Goal: Task Accomplishment & Management: Use online tool/utility

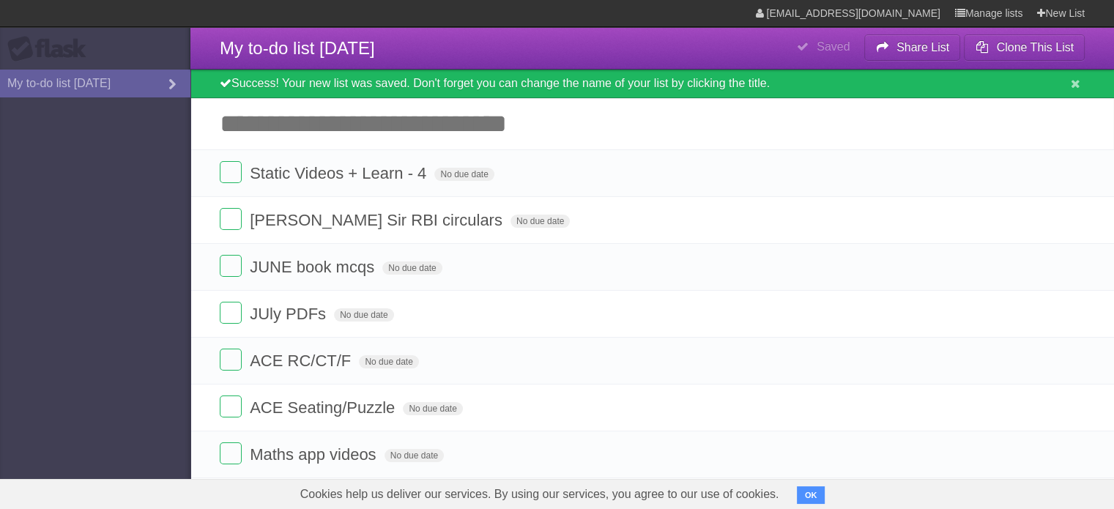
drag, startPoint x: 1073, startPoint y: 174, endPoint x: 634, endPoint y: 52, distance: 455.5
click at [1073, 174] on icon at bounding box center [1071, 173] width 21 height 24
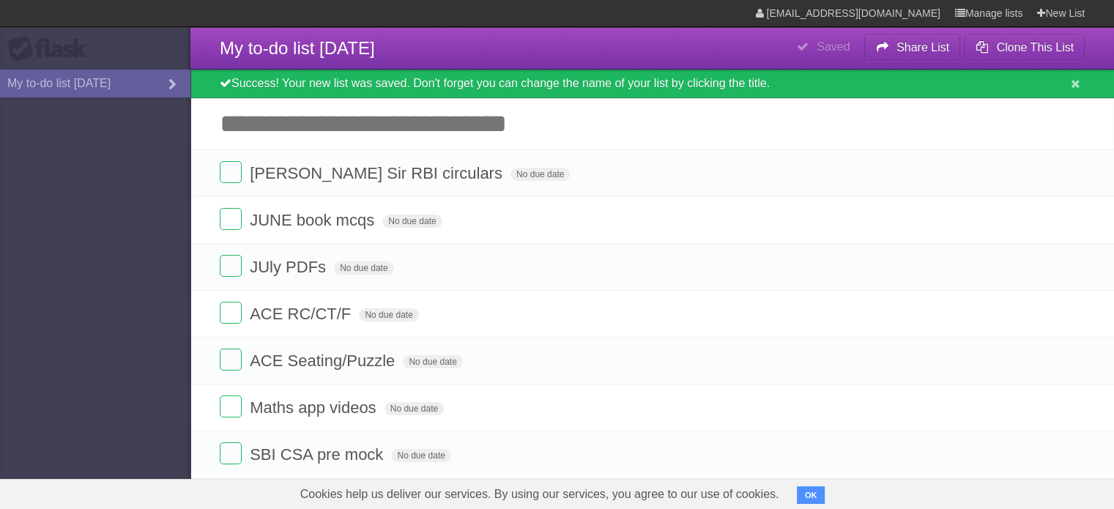
click at [1073, 175] on icon at bounding box center [1071, 173] width 21 height 24
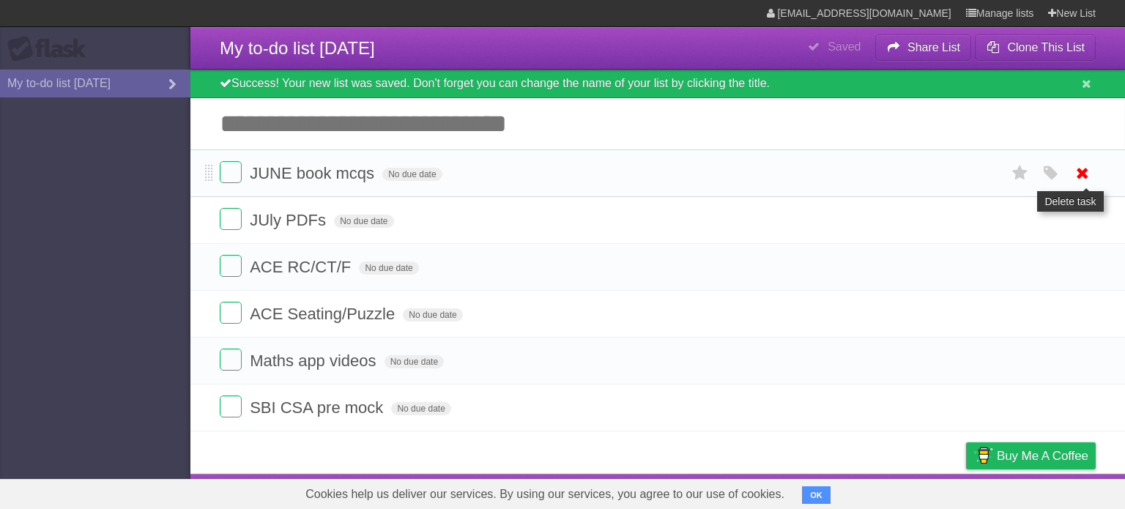
click at [1084, 178] on icon at bounding box center [1082, 173] width 21 height 24
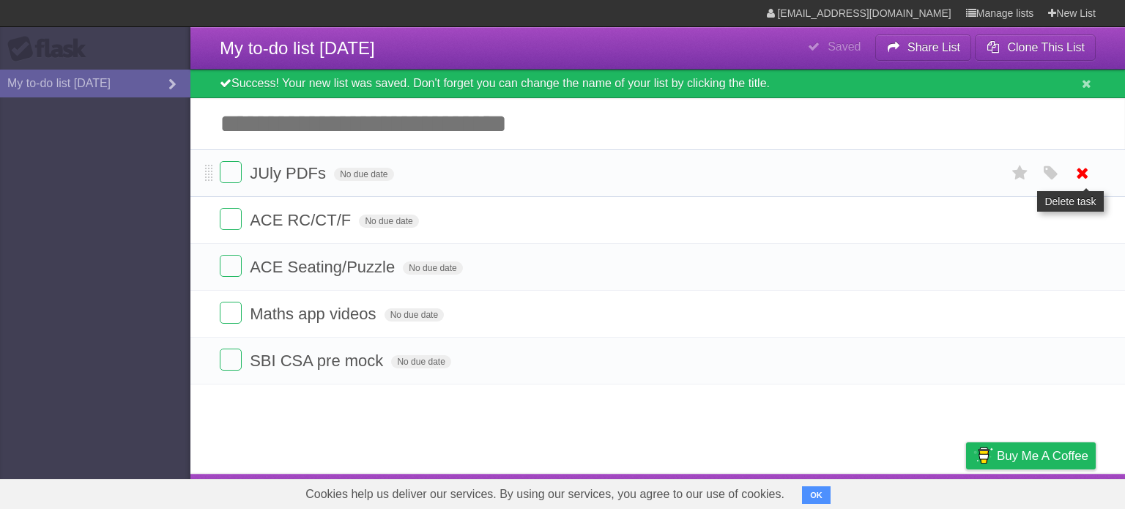
click at [1083, 168] on icon at bounding box center [1082, 173] width 21 height 24
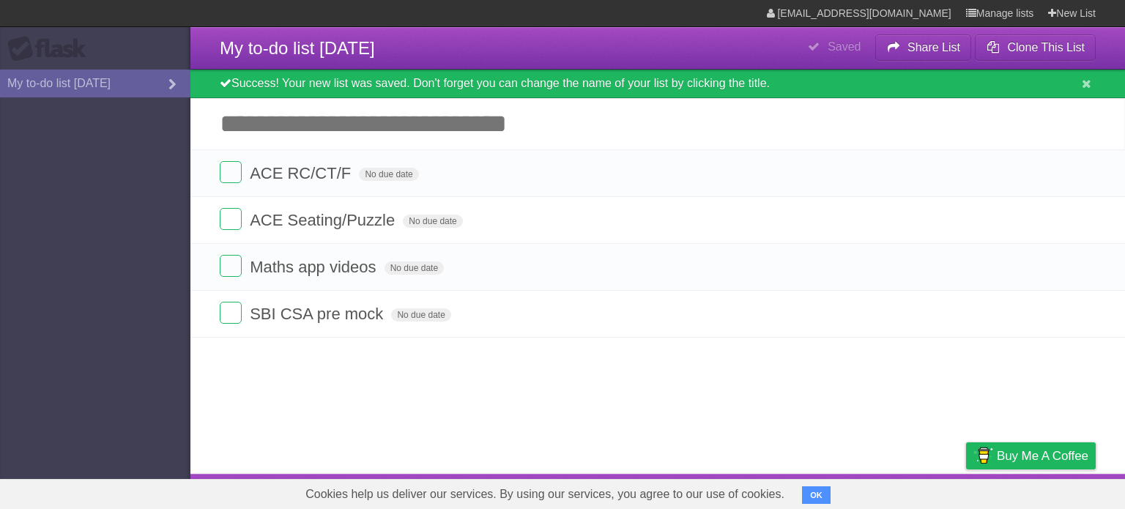
click at [1081, 181] on icon at bounding box center [1082, 173] width 21 height 24
click at [1084, 175] on icon at bounding box center [1082, 173] width 21 height 24
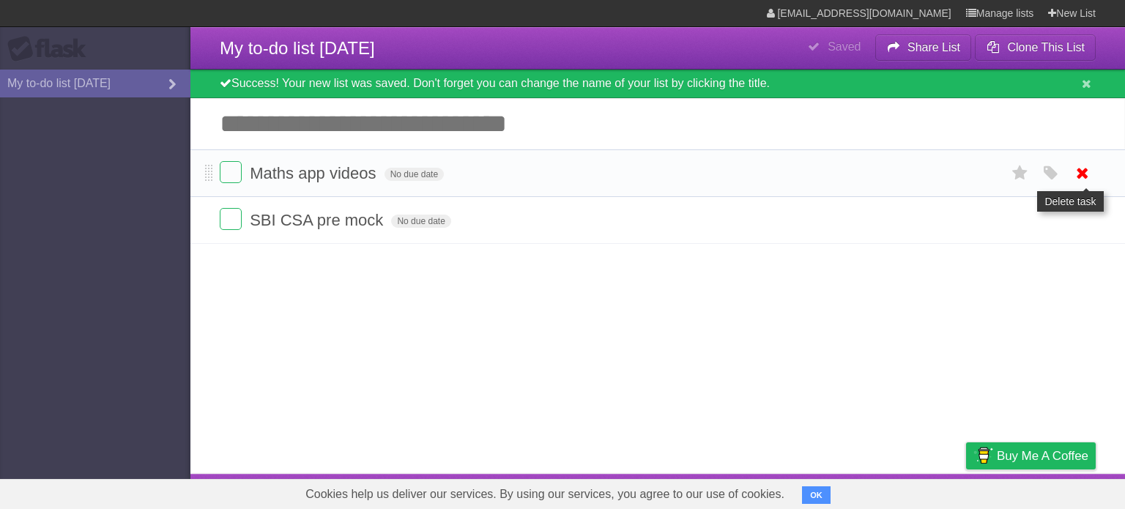
click at [1089, 174] on icon at bounding box center [1082, 173] width 21 height 24
click at [1083, 176] on icon at bounding box center [1082, 173] width 21 height 24
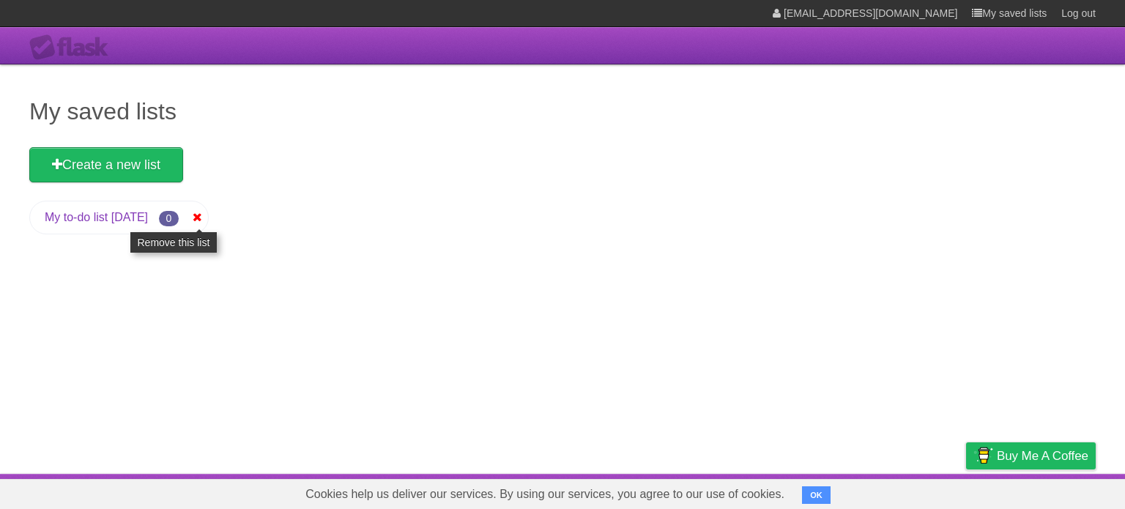
click at [204, 220] on icon at bounding box center [197, 218] width 15 height 18
